Goal: Navigation & Orientation: Understand site structure

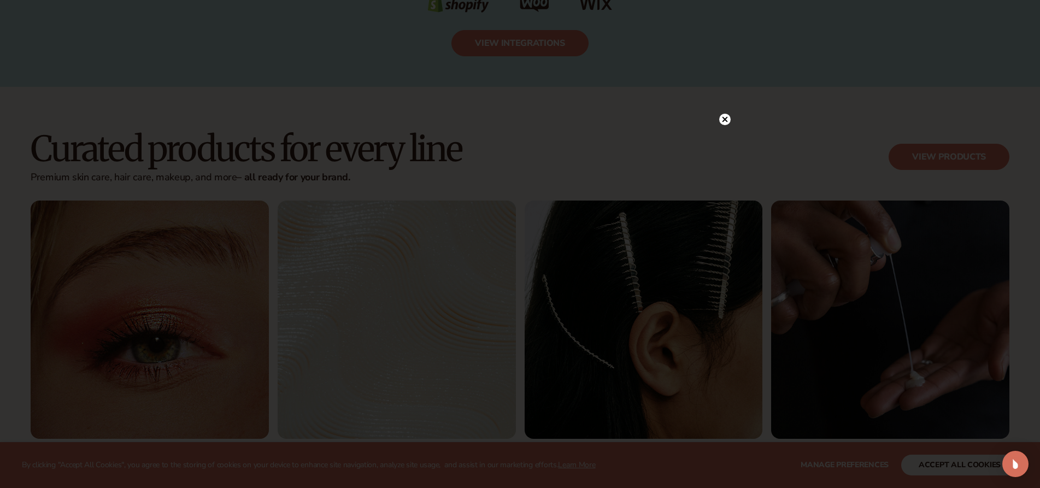
scroll to position [2453, 0]
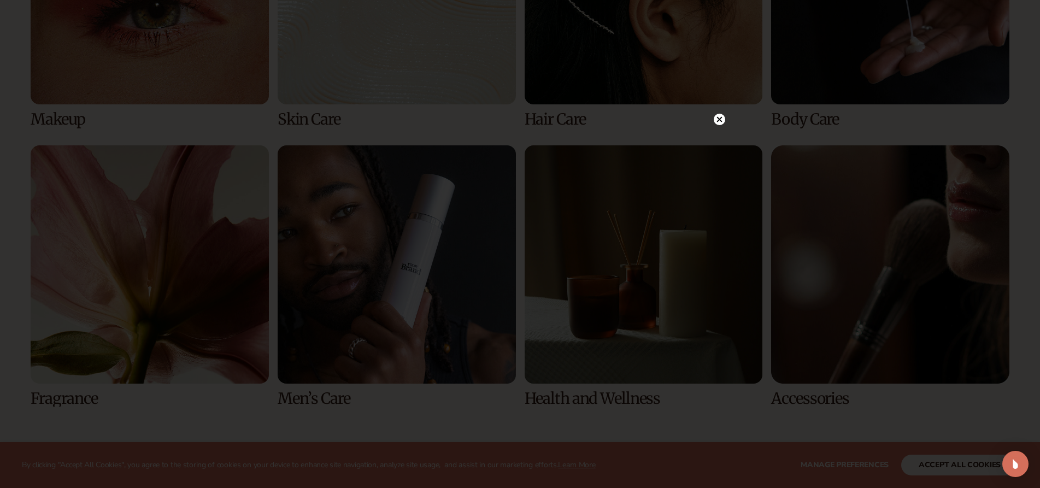
click at [720, 120] on icon at bounding box center [719, 119] width 5 height 5
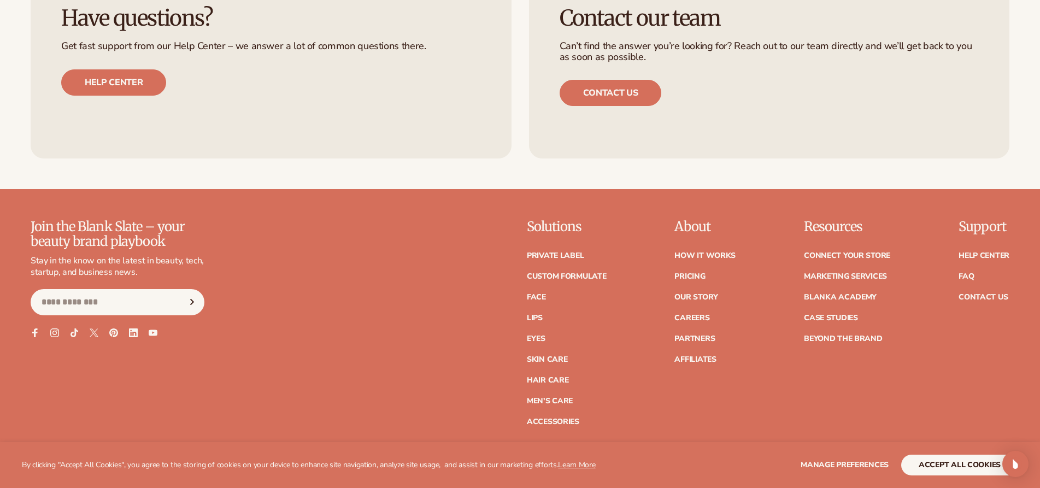
scroll to position [4962, 0]
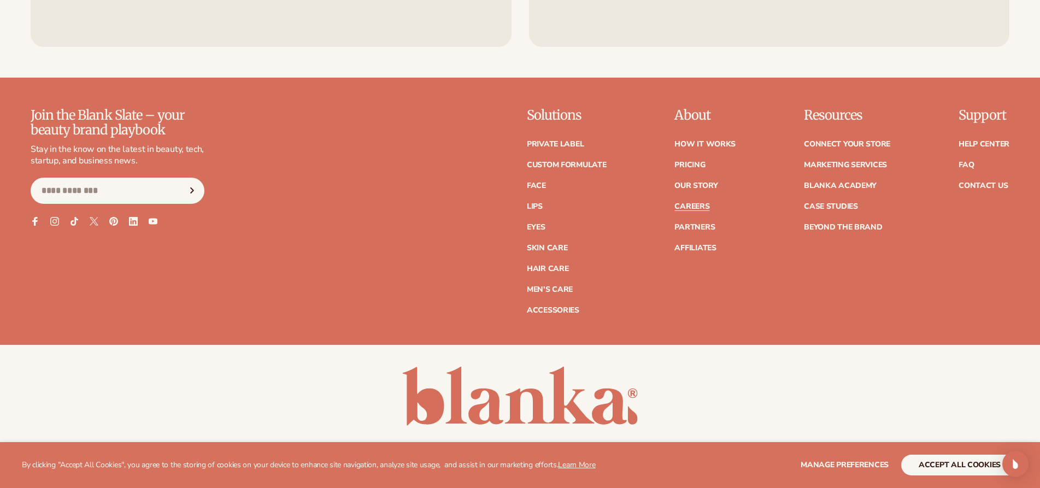
click at [693, 203] on link "Careers" at bounding box center [691, 207] width 35 height 8
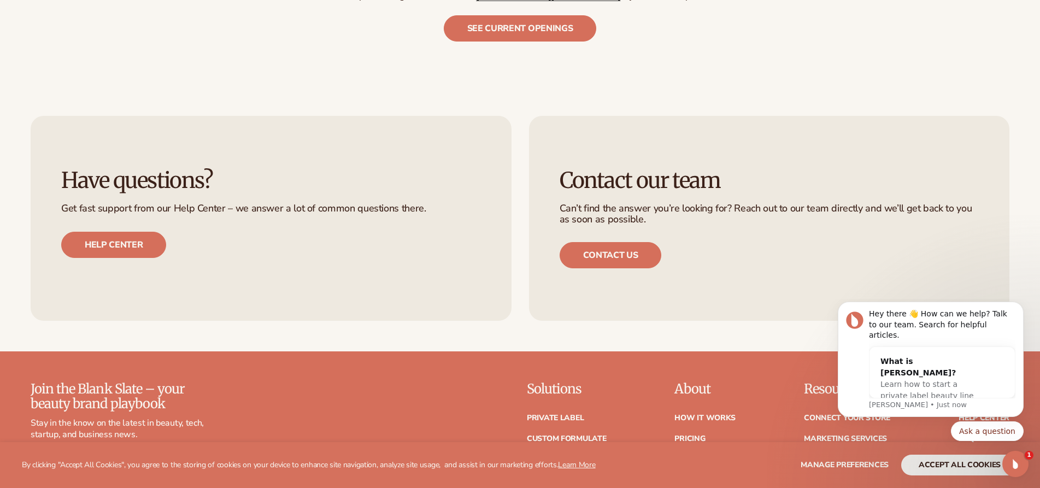
scroll to position [780, 0]
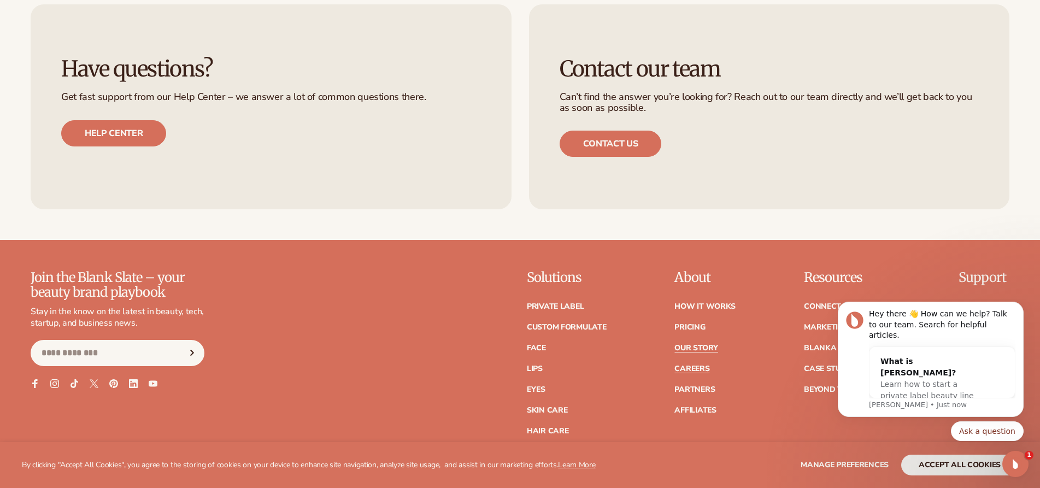
click at [707, 344] on link "Our Story" at bounding box center [695, 348] width 43 height 8
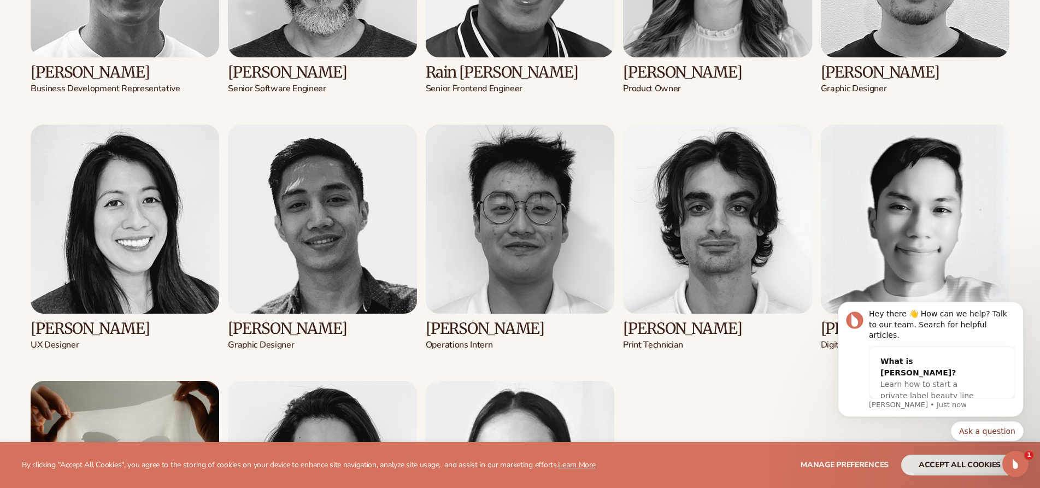
scroll to position [2286, 0]
